Goal: Task Accomplishment & Management: Manage account settings

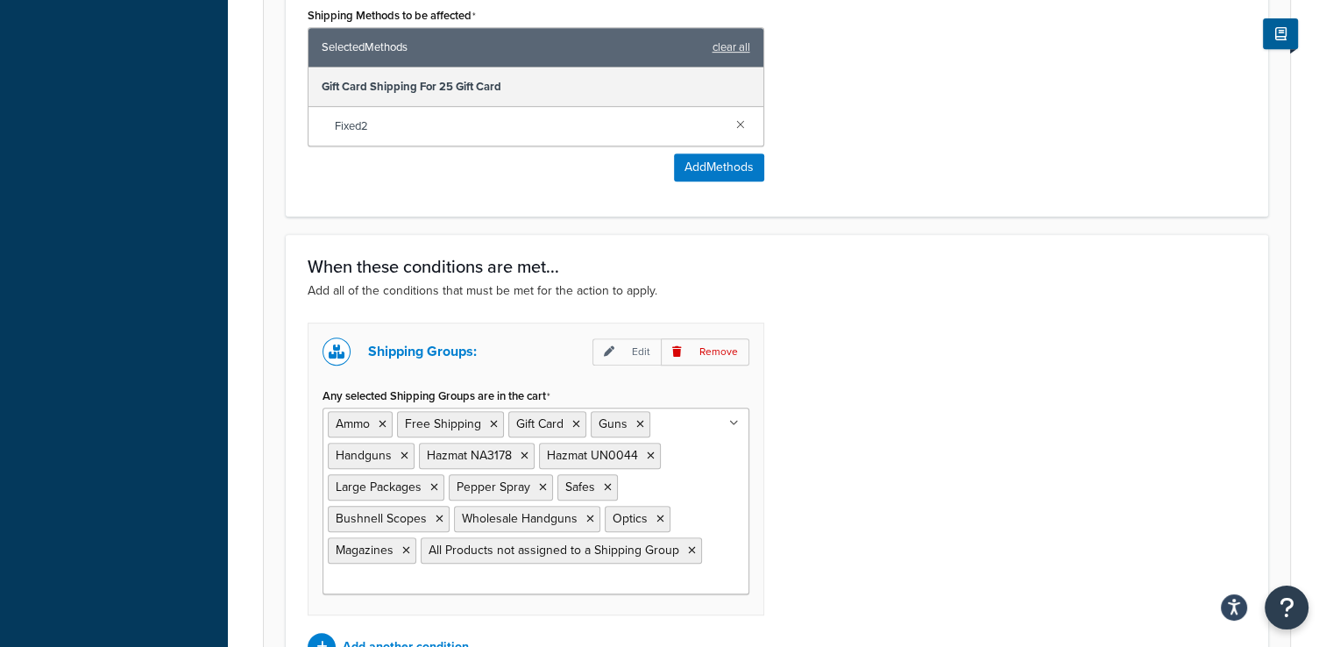
scroll to position [964, 0]
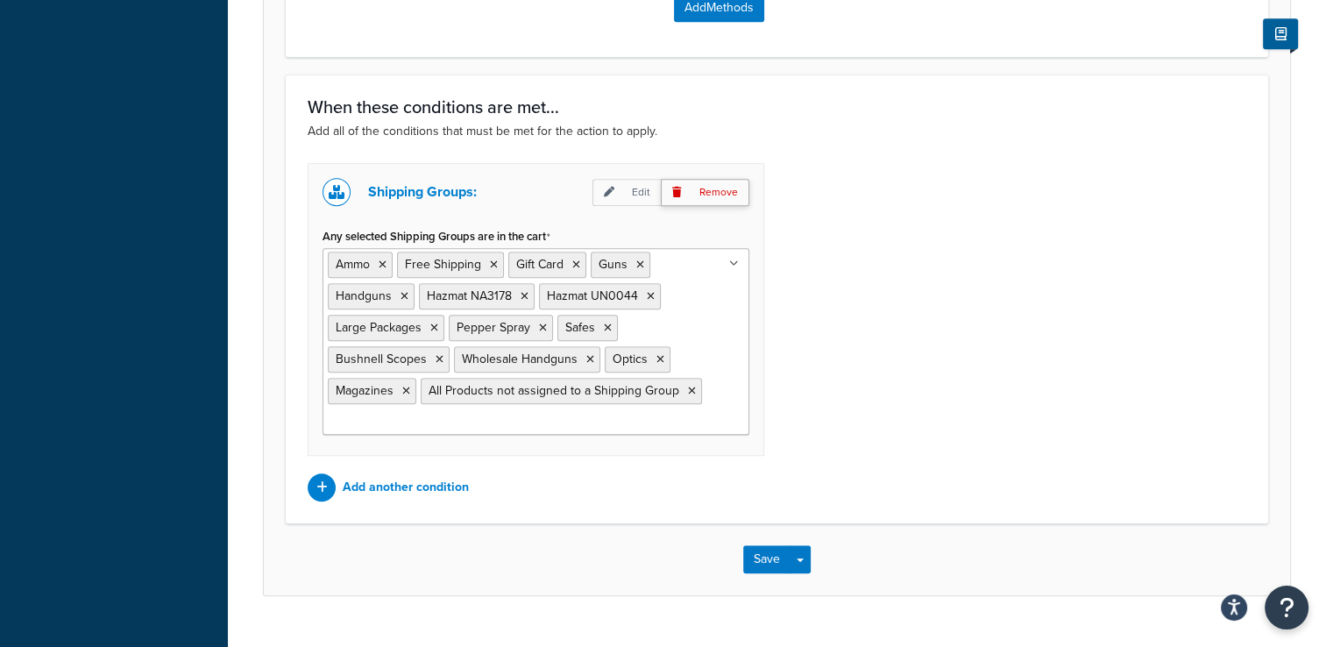
click at [704, 195] on p "Remove" at bounding box center [705, 192] width 89 height 27
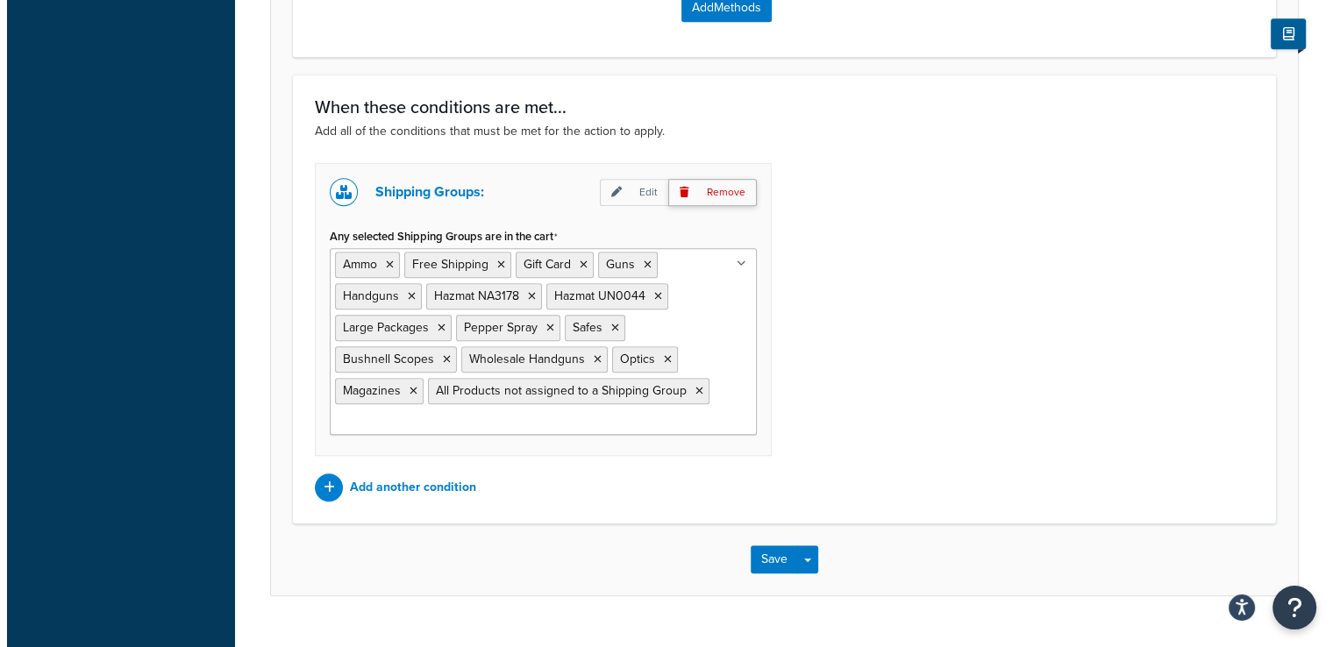
scroll to position [690, 0]
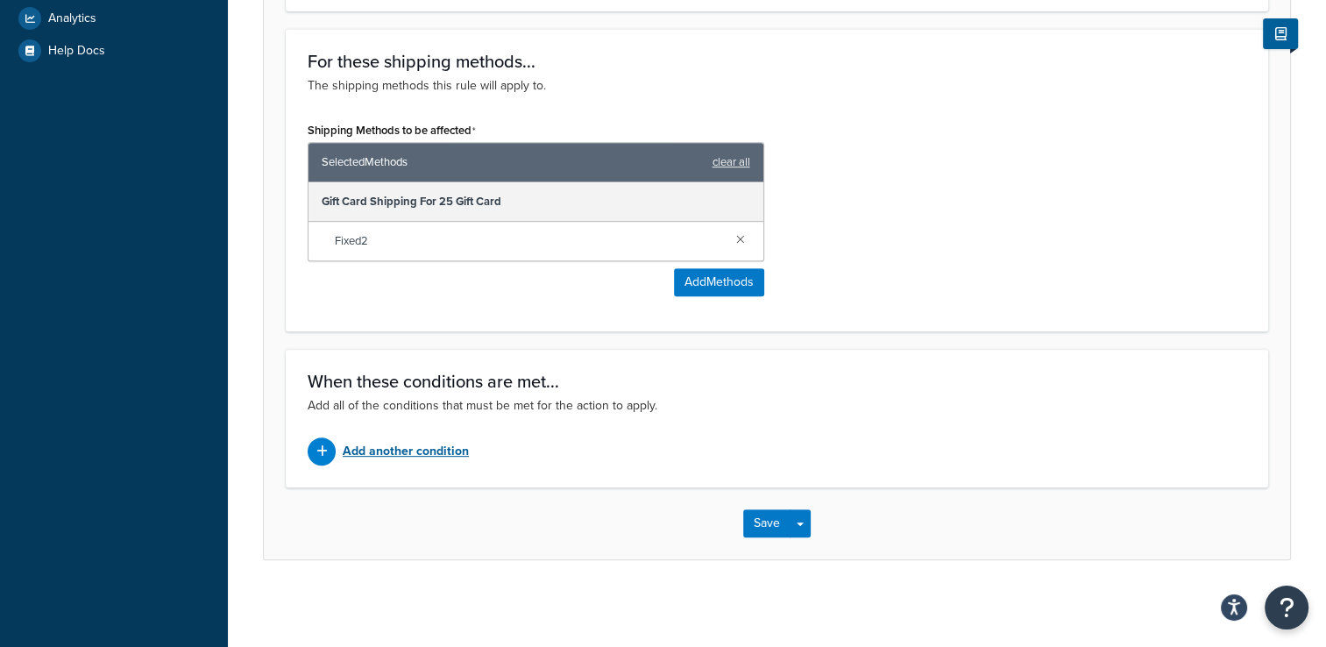
click at [409, 449] on p "Add another condition" at bounding box center [406, 451] width 126 height 25
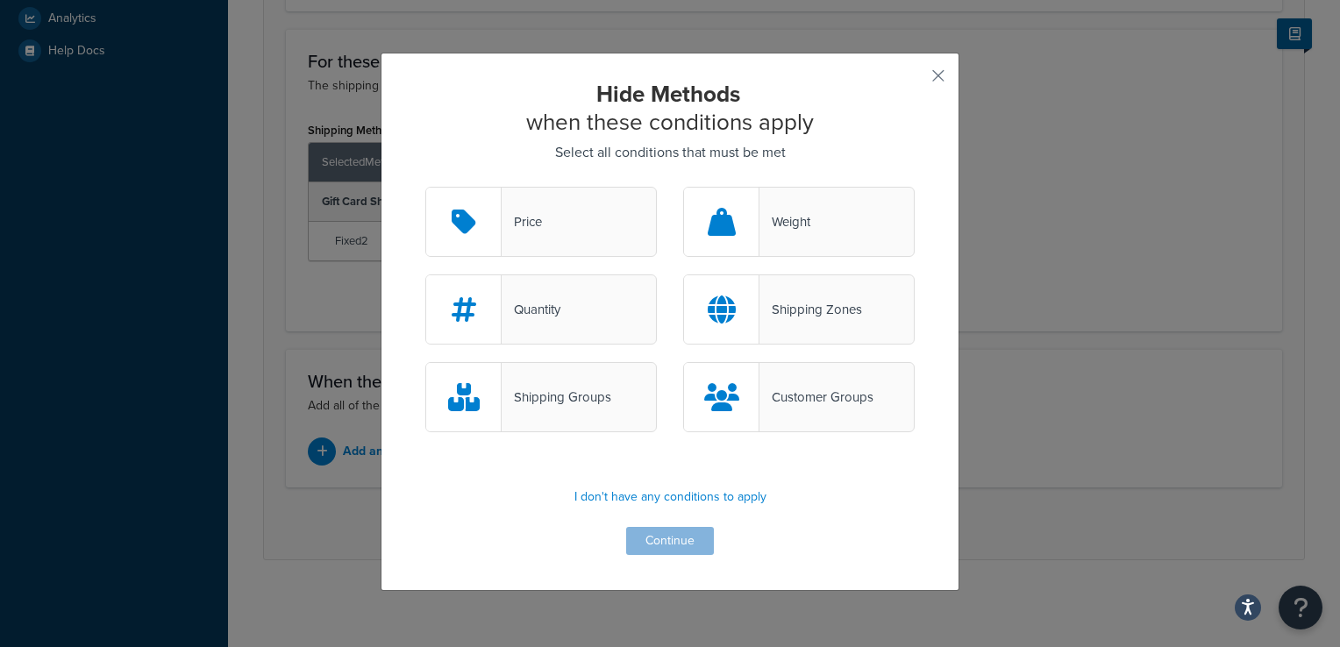
click at [572, 417] on div "Shipping Groups" at bounding box center [540, 397] width 231 height 70
click at [0, 0] on input "Shipping Groups" at bounding box center [0, 0] width 0 height 0
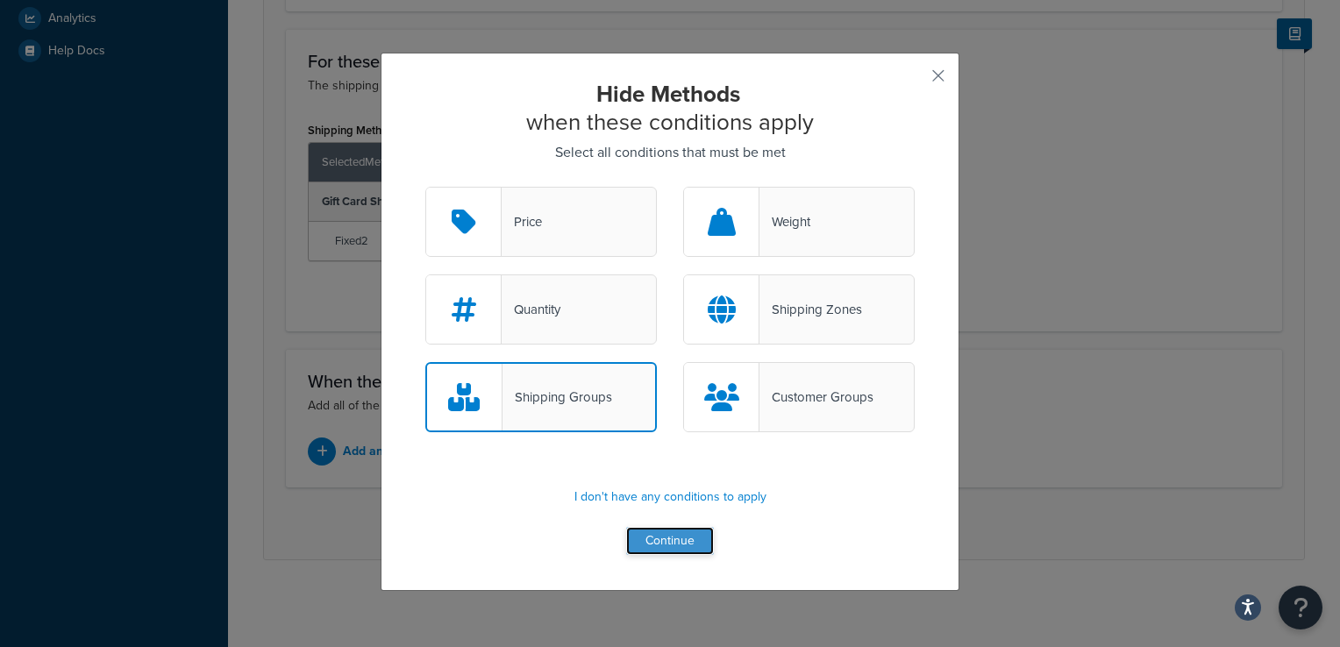
click at [659, 540] on button "Continue" at bounding box center [670, 541] width 88 height 28
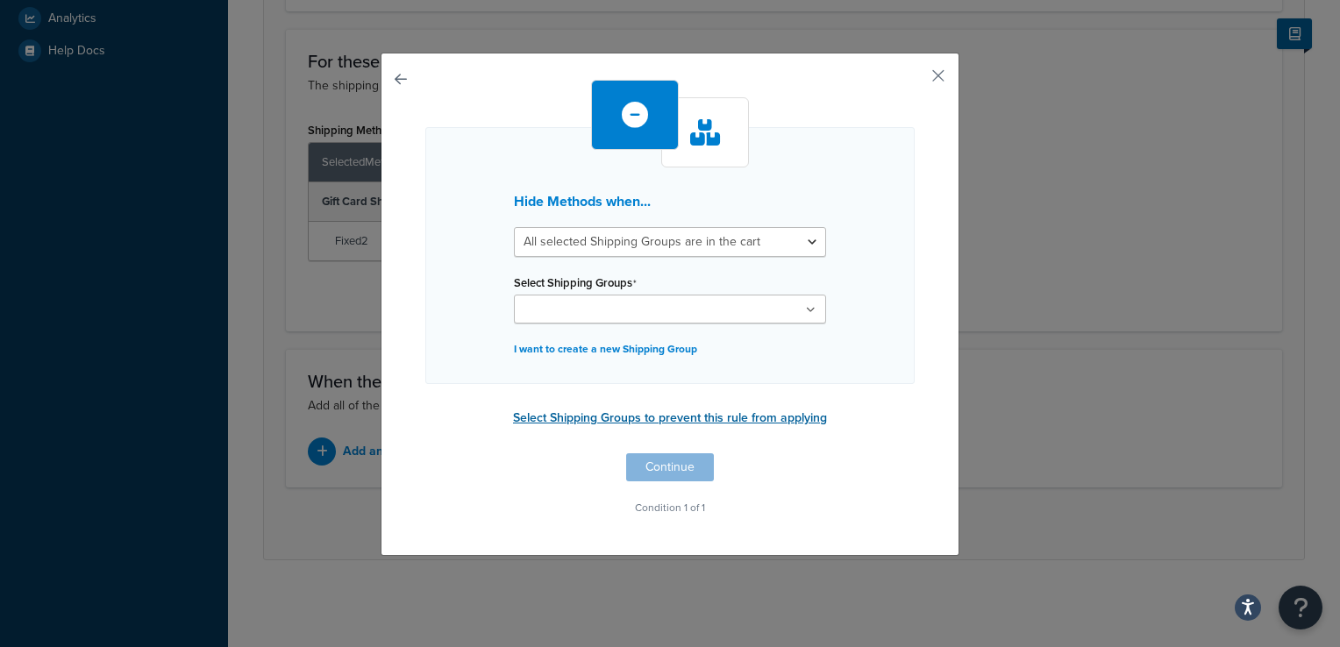
click at [692, 423] on button "Select Shipping Groups to prevent this rule from applying" at bounding box center [670, 418] width 324 height 26
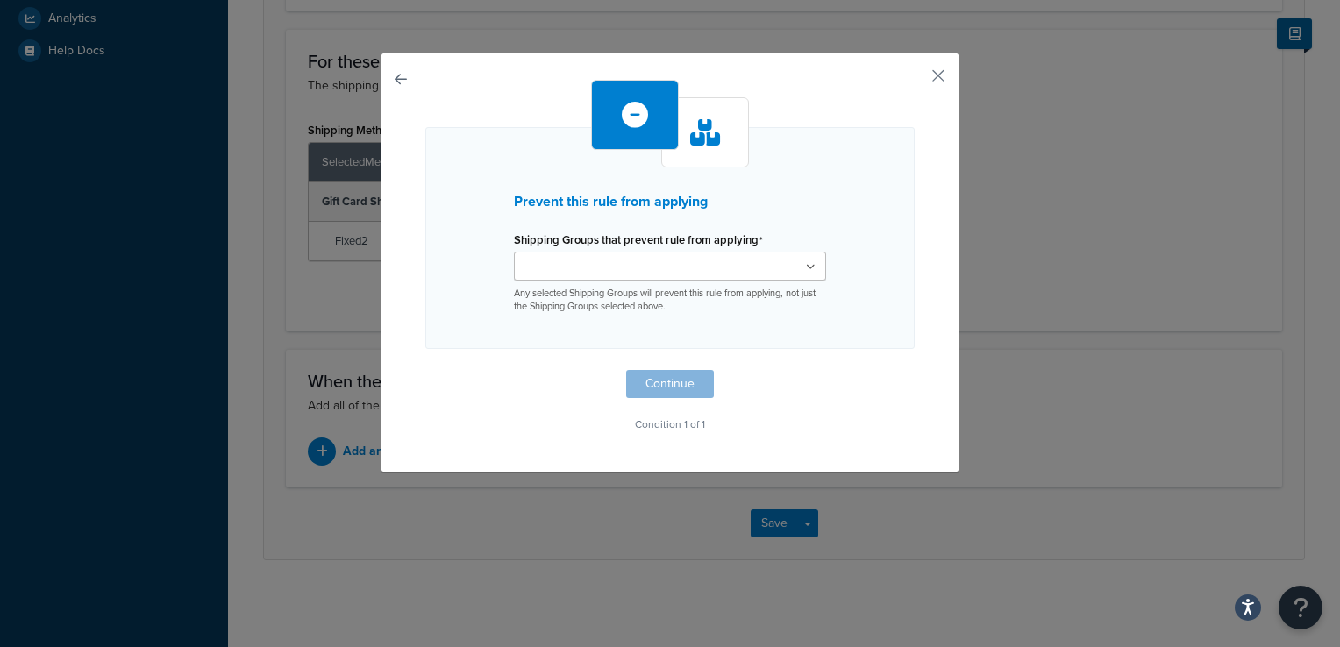
click at [680, 275] on ul at bounding box center [670, 266] width 312 height 29
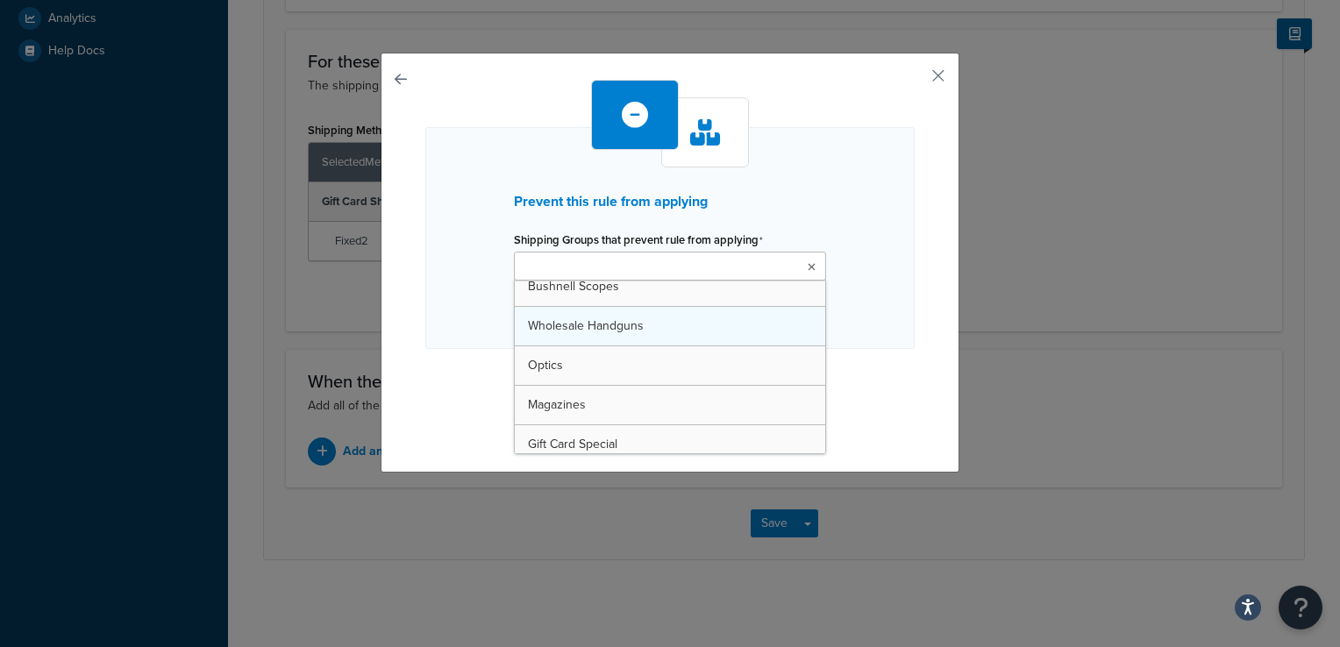
scroll to position [453, 0]
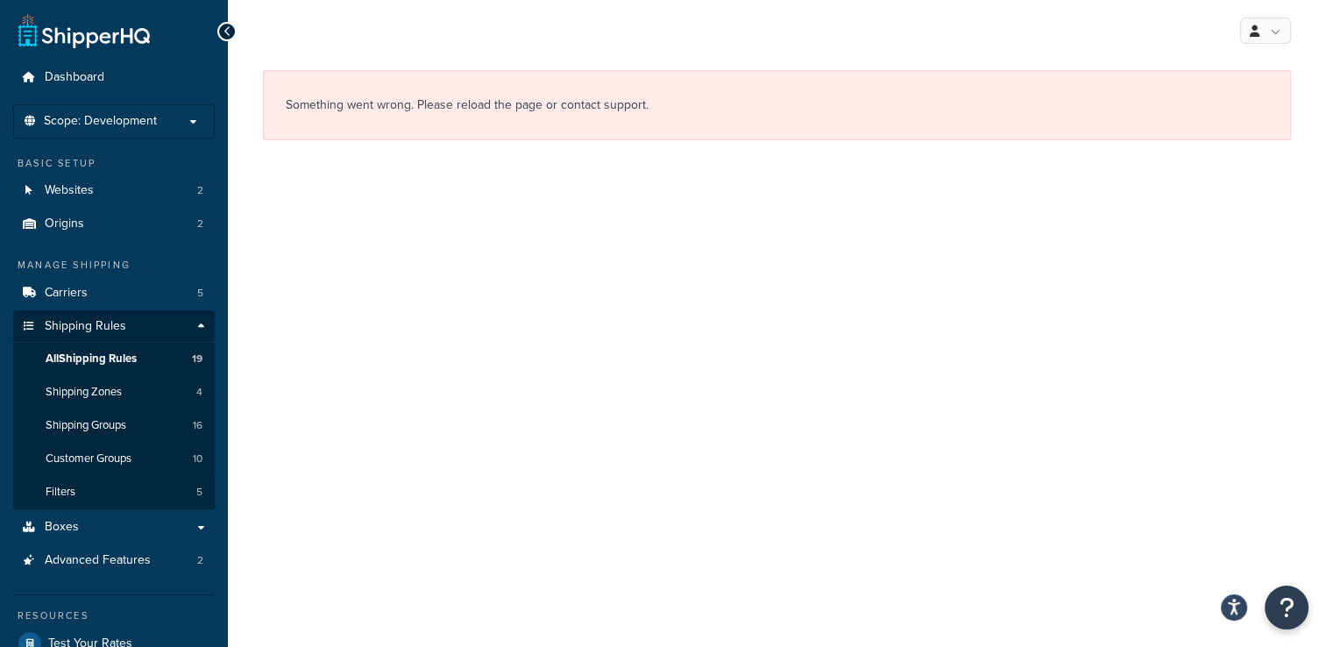
click at [117, 30] on link at bounding box center [83, 30] width 131 height 35
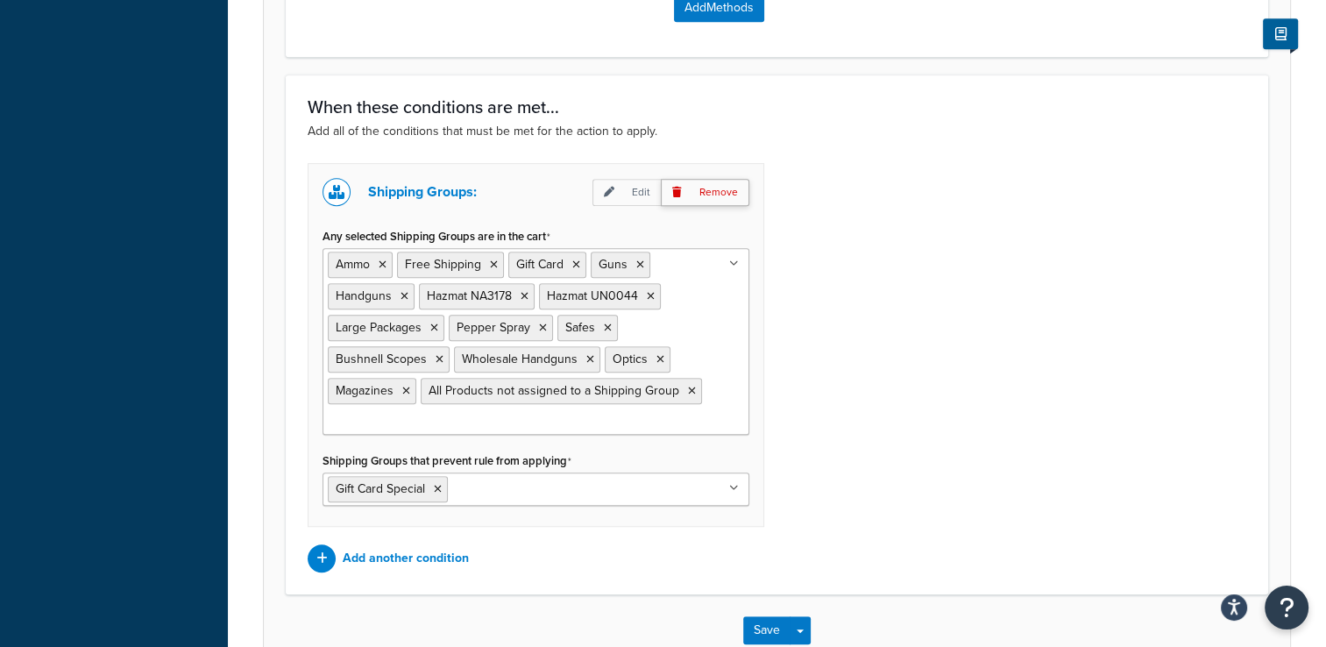
click at [691, 188] on p "Remove" at bounding box center [705, 192] width 89 height 27
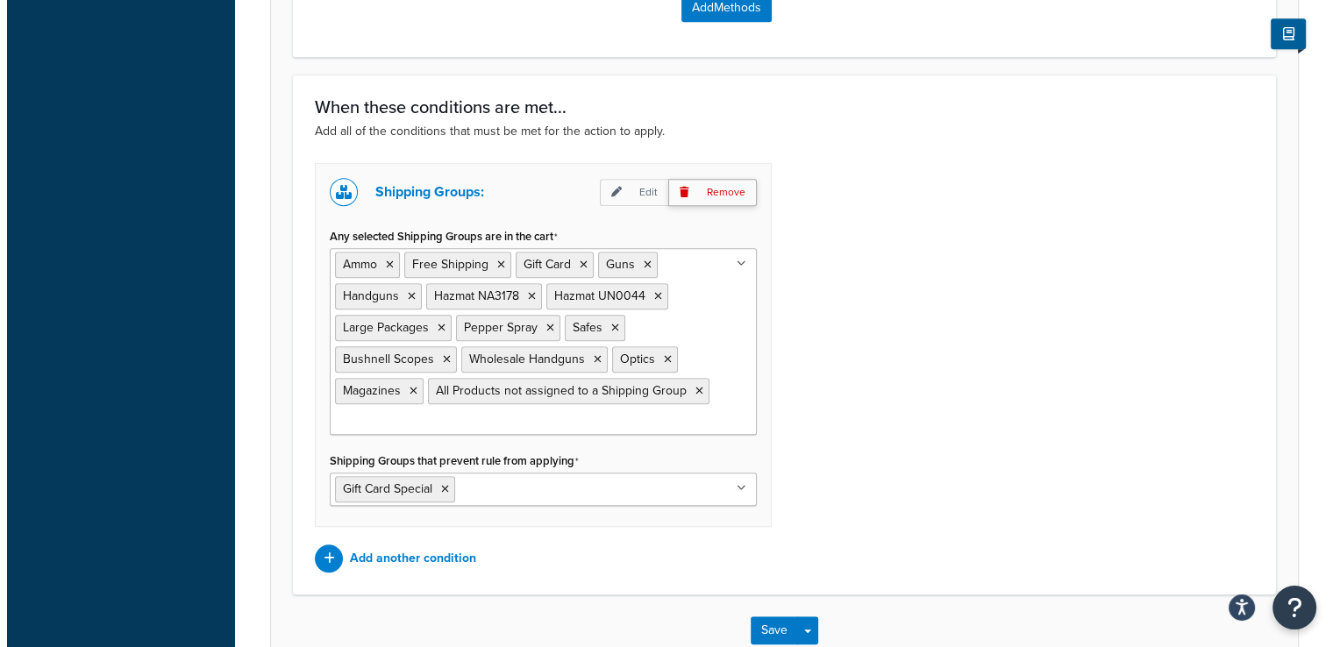
scroll to position [688, 0]
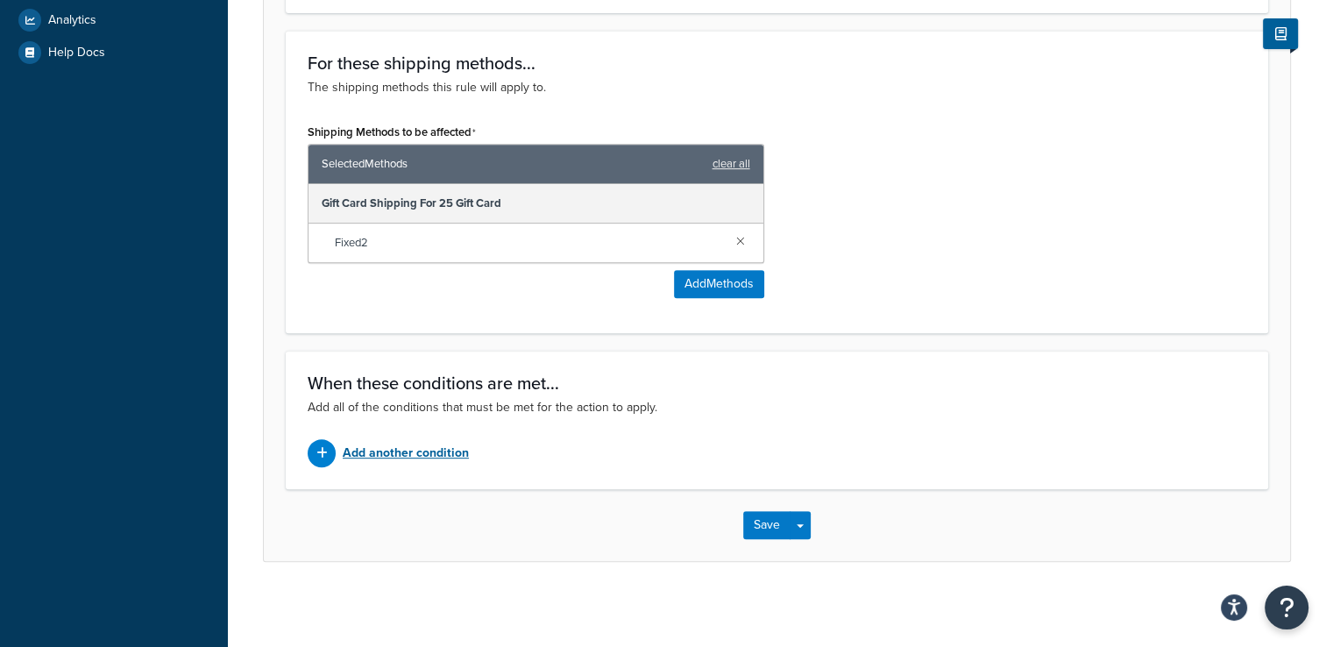
click at [437, 447] on p "Add another condition" at bounding box center [406, 453] width 126 height 25
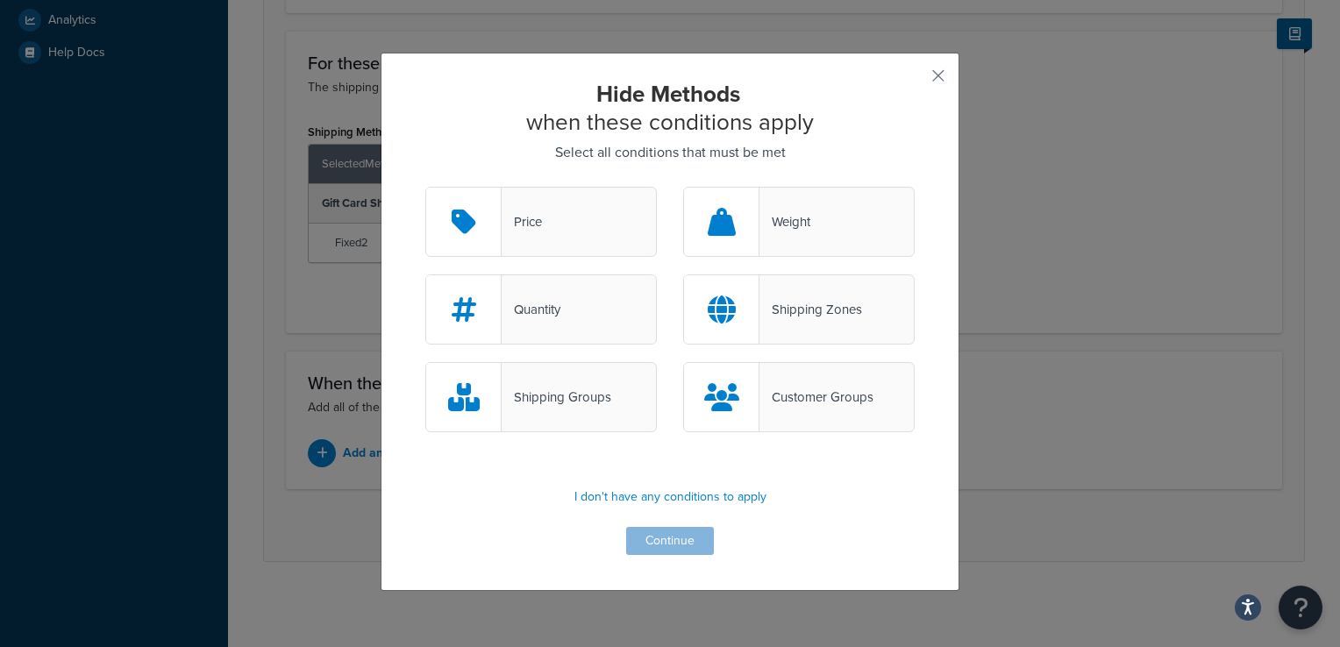
click at [489, 389] on div at bounding box center [463, 397] width 75 height 68
click at [0, 0] on input "Shipping Groups" at bounding box center [0, 0] width 0 height 0
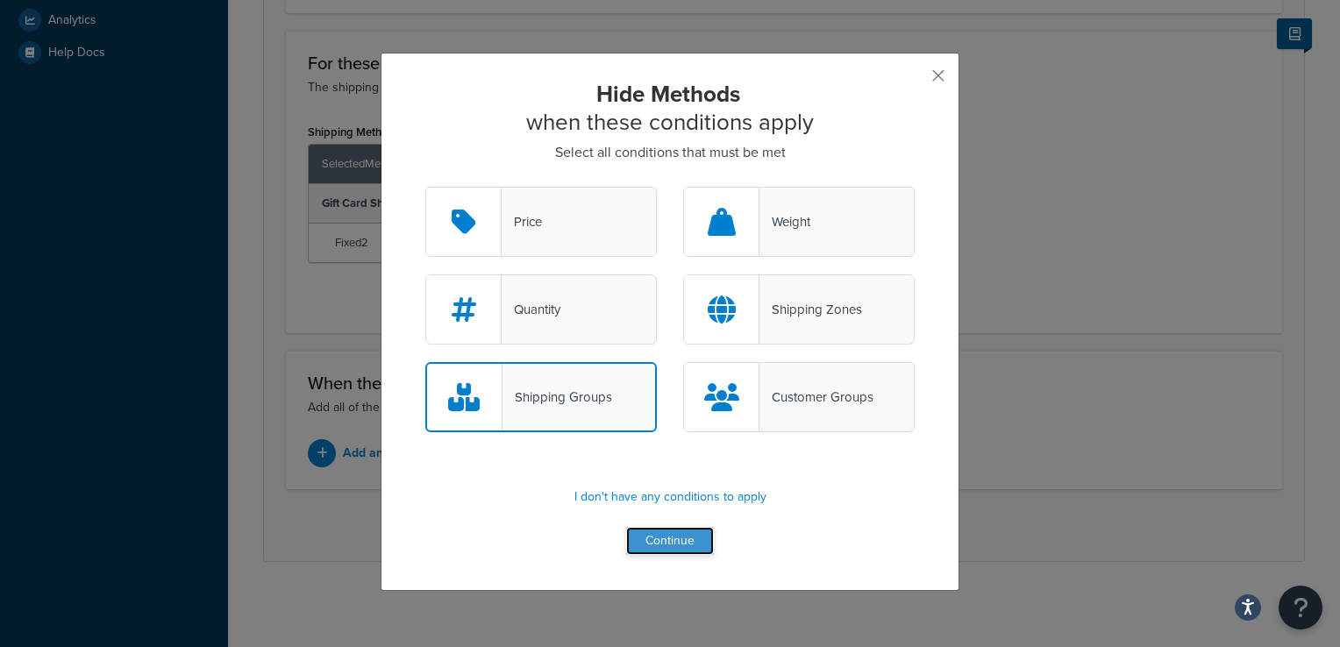
click at [638, 532] on button "Continue" at bounding box center [670, 541] width 88 height 28
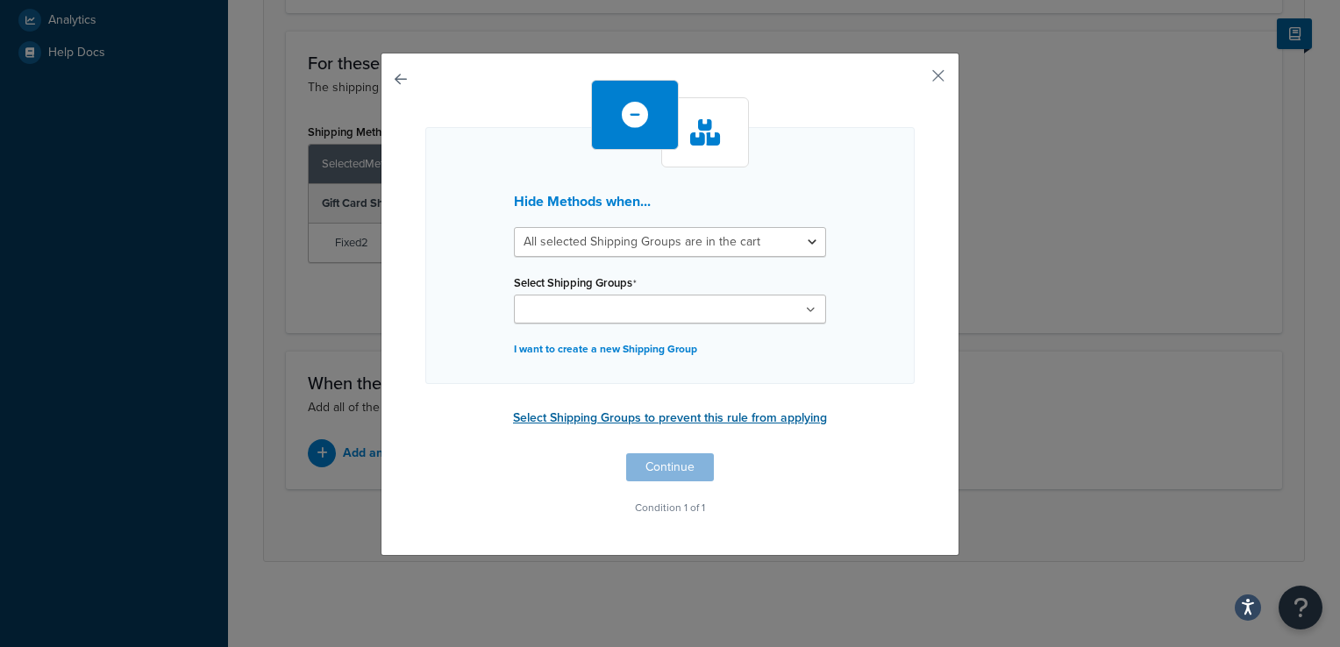
click at [569, 423] on button "Select Shipping Groups to prevent this rule from applying" at bounding box center [670, 418] width 324 height 26
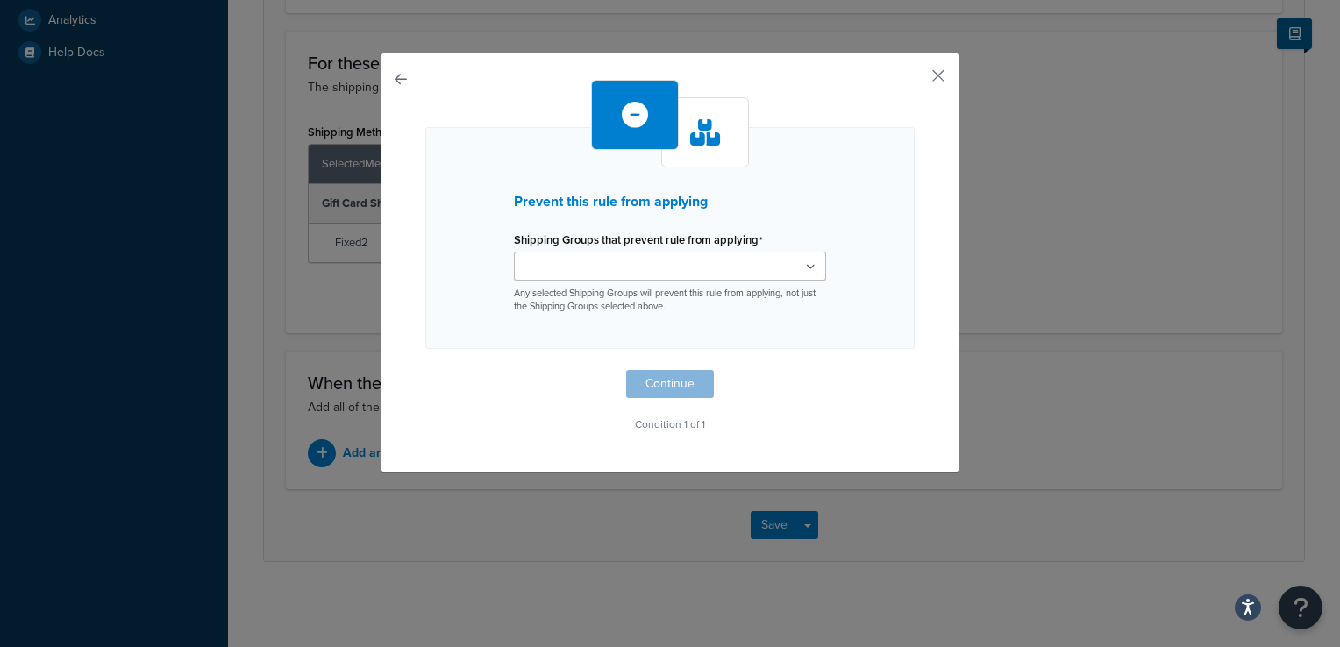
click at [604, 279] on ul at bounding box center [670, 266] width 312 height 29
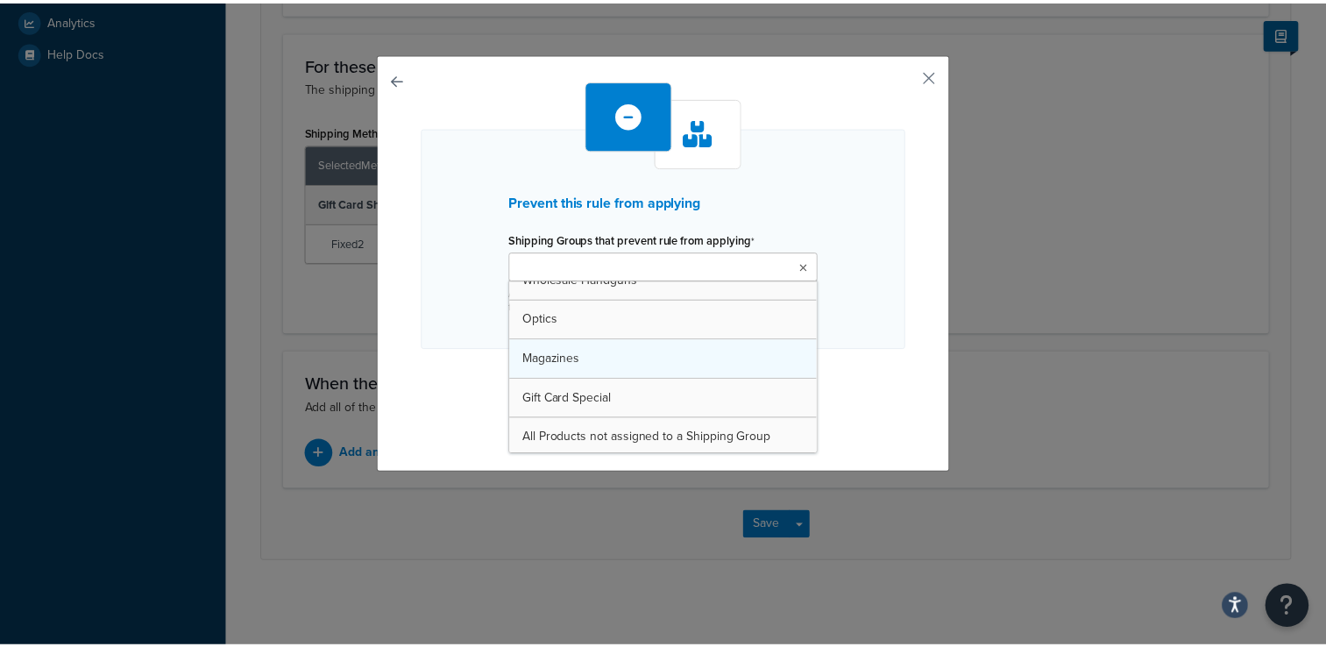
scroll to position [414, 0]
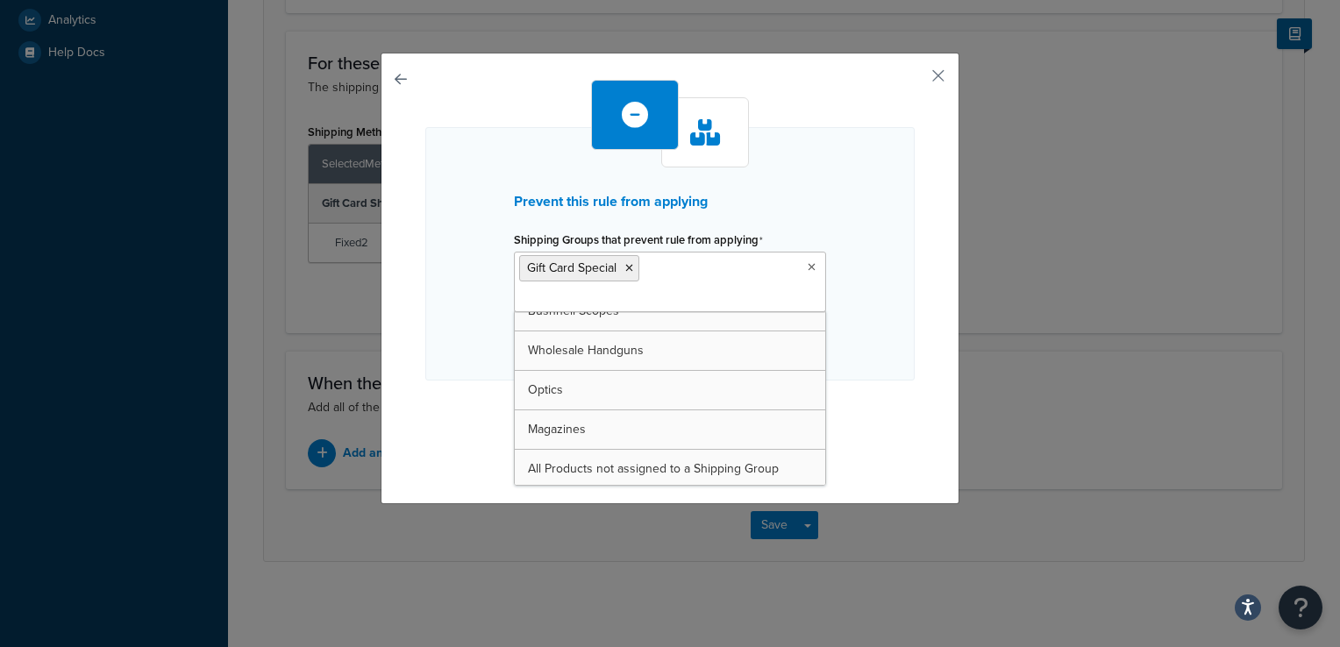
click at [863, 303] on div "Prevent this rule from applying Shipping Groups that prevent rule from applying…" at bounding box center [669, 253] width 489 height 253
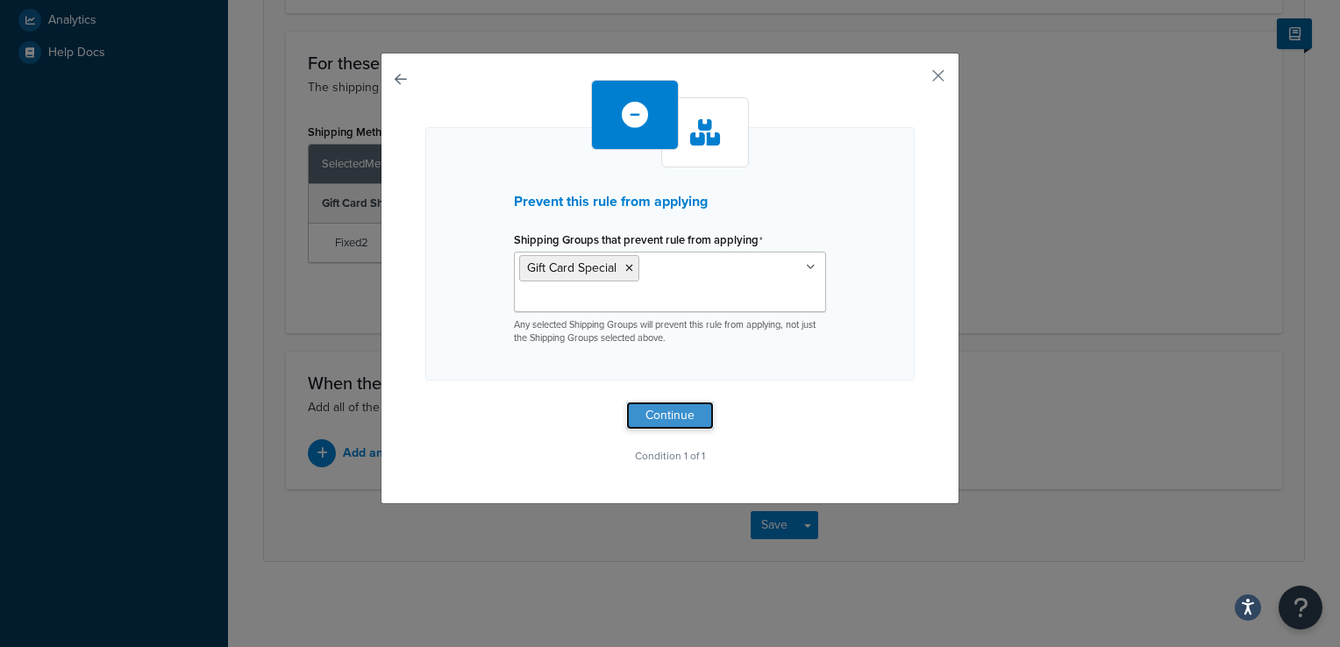
click at [653, 402] on button "Continue" at bounding box center [670, 416] width 88 height 28
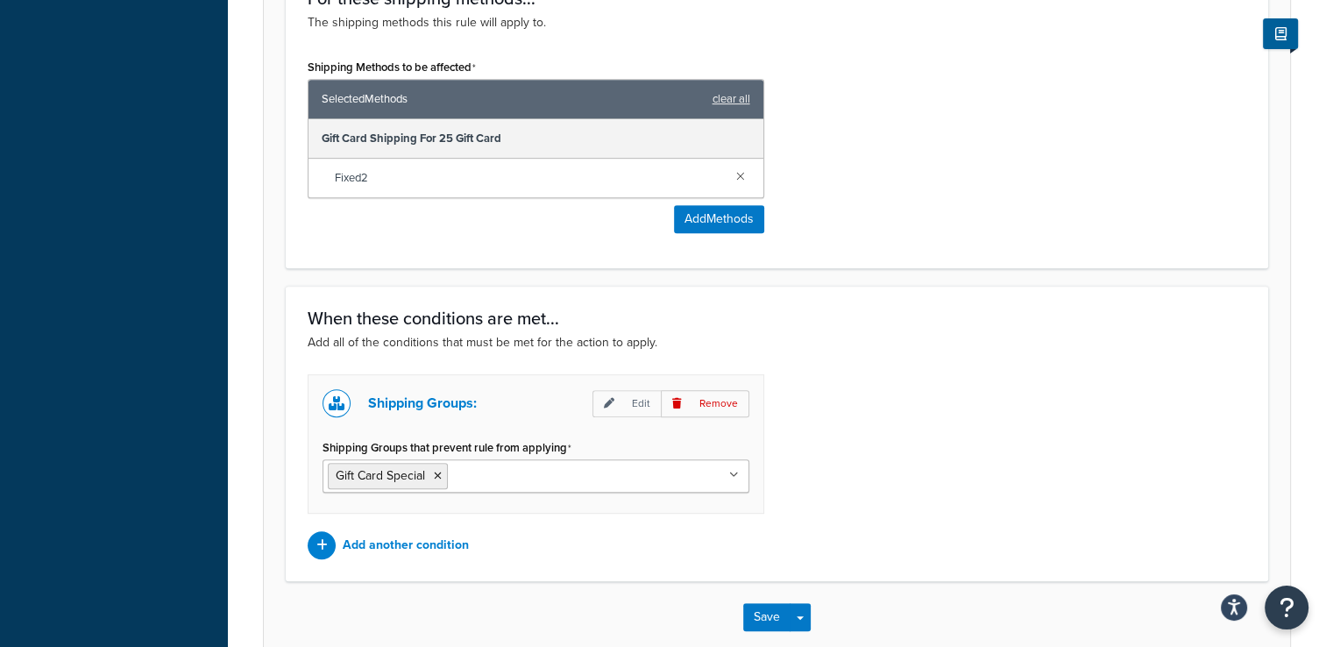
scroll to position [844, 0]
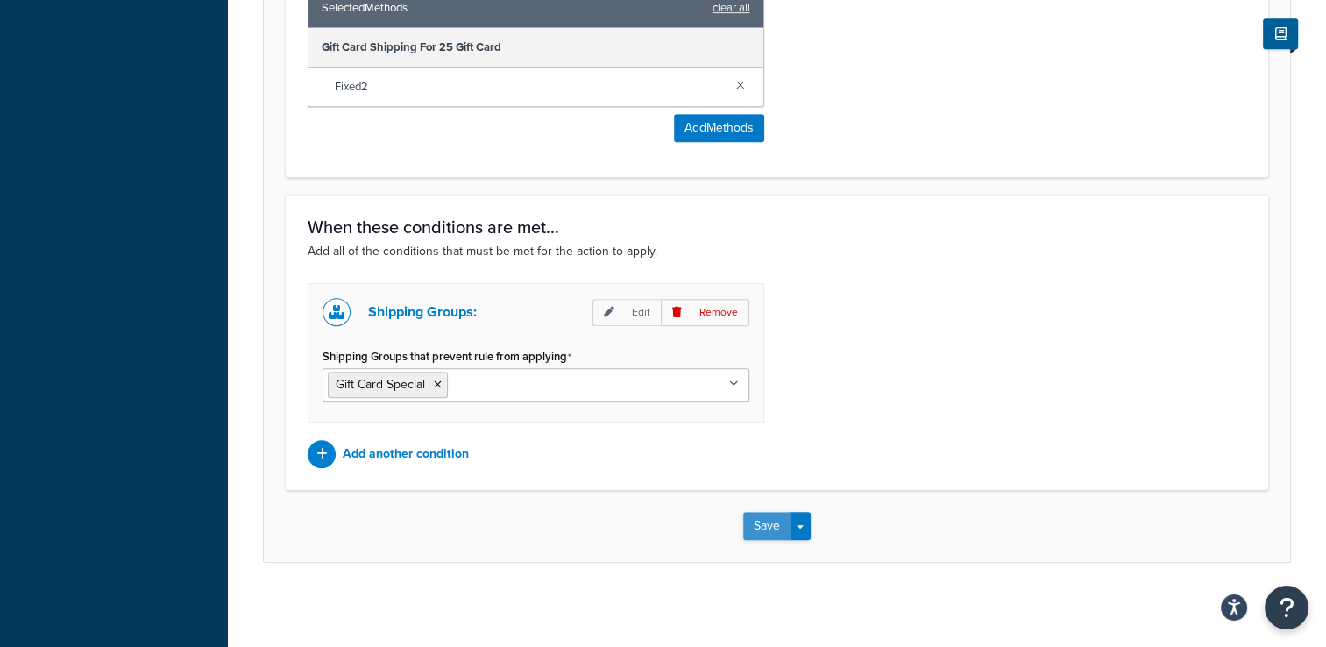
click at [768, 527] on button "Save" at bounding box center [766, 526] width 47 height 28
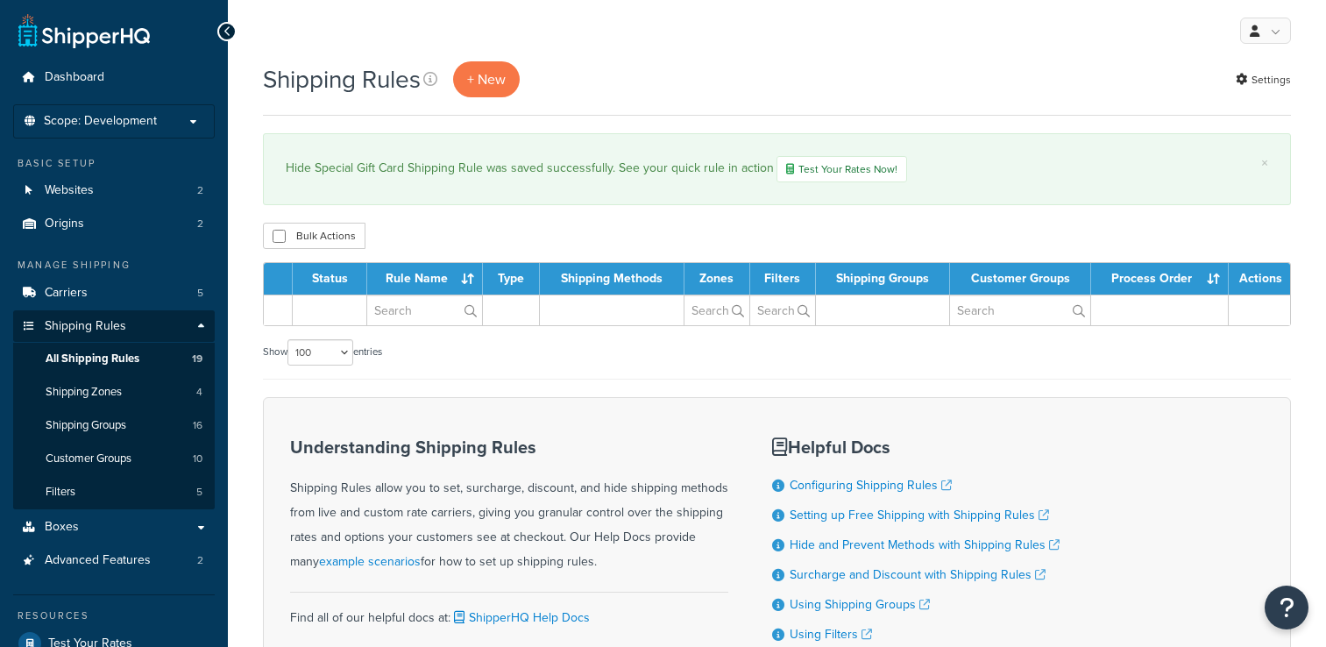
select select "100"
